Goal: Task Accomplishment & Management: Manage account settings

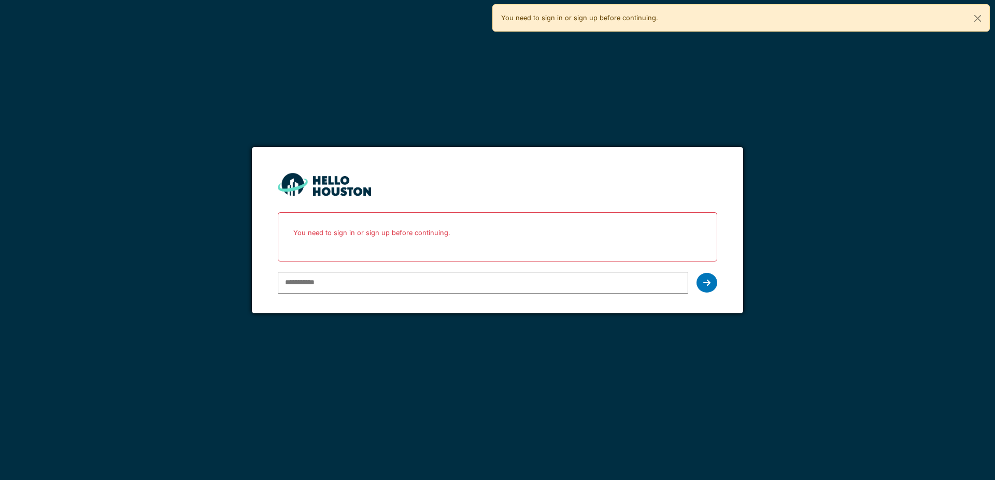
click at [295, 233] on p "You need to sign in or sign up before continuing." at bounding box center [496, 232] width 425 height 27
click at [301, 283] on input "email" at bounding box center [483, 283] width 410 height 22
type input "*"
click at [976, 18] on button "Close" at bounding box center [977, 18] width 23 height 27
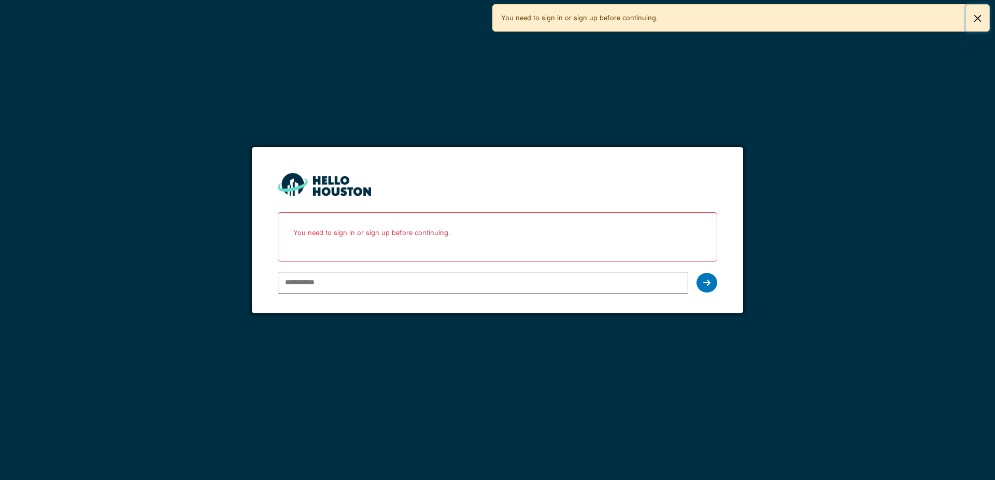
click at [977, 17] on button "Close" at bounding box center [977, 18] width 23 height 27
